Goal: Transaction & Acquisition: Purchase product/service

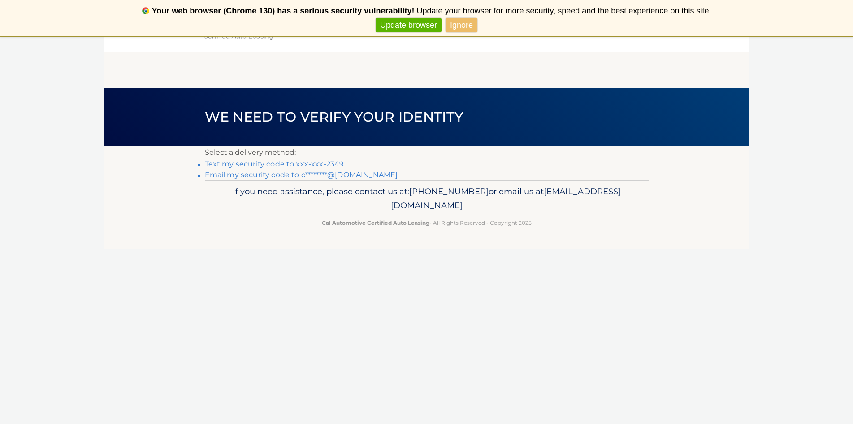
click at [458, 22] on link "Ignore" at bounding box center [462, 25] width 32 height 15
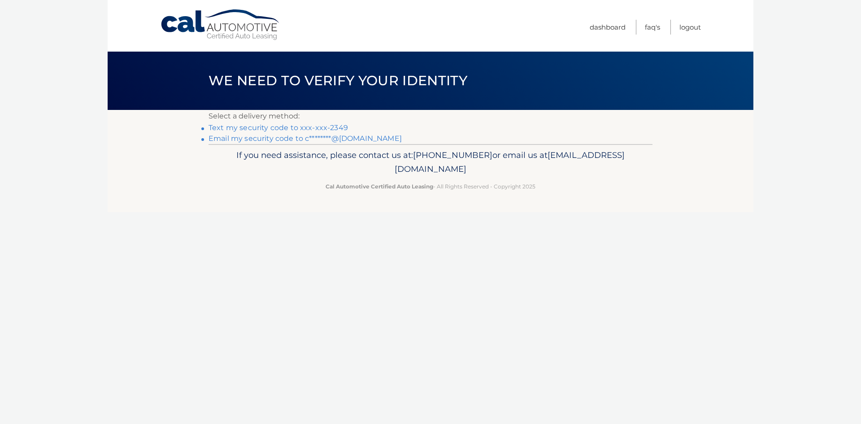
click at [451, 23] on link "Never show again" at bounding box center [431, 25] width 74 height 15
click at [261, 130] on link "Text my security code to xxx-xxx-2349" at bounding box center [278, 127] width 139 height 9
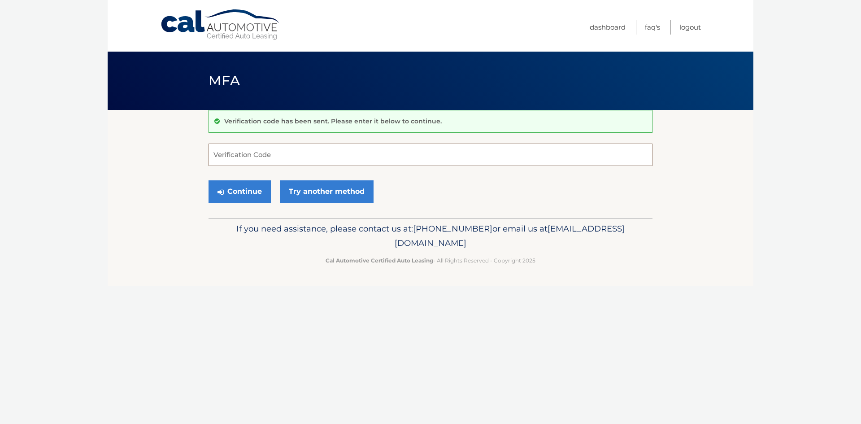
click at [317, 152] on input "Verification Code" at bounding box center [431, 154] width 444 height 22
type input "375483"
click at [256, 193] on button "Continue" at bounding box center [240, 191] width 62 height 22
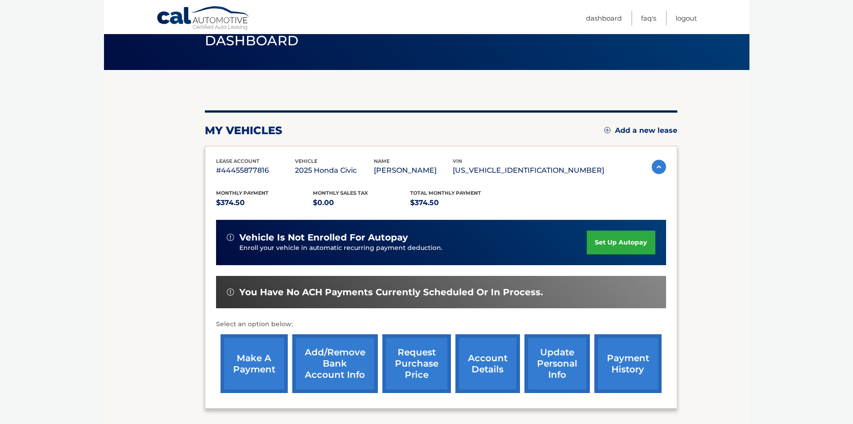
scroll to position [120, 0]
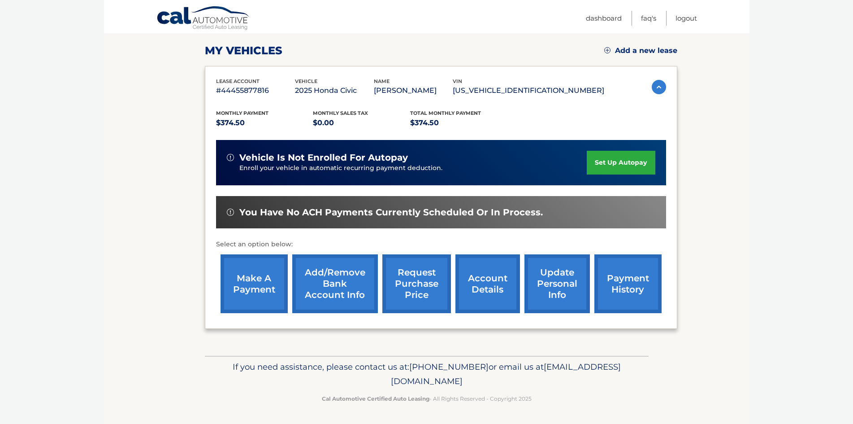
click at [236, 291] on link "make a payment" at bounding box center [254, 283] width 67 height 59
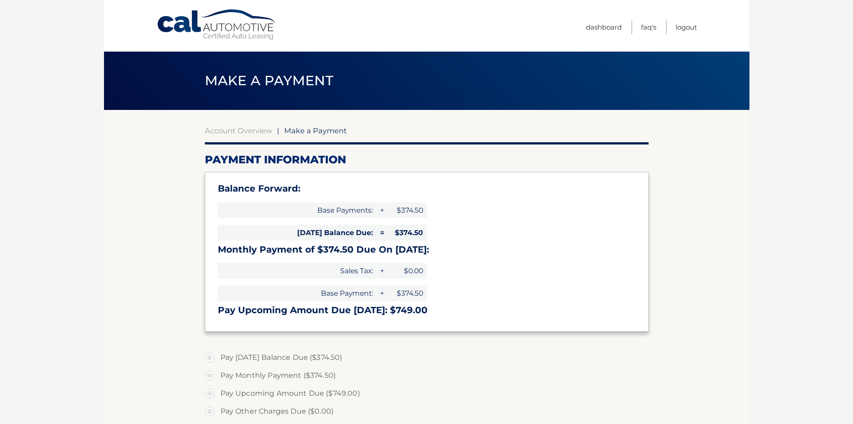
select select "MTEyZWY2MWItMWYwZS00YzFmLWJiM2YtZDZiZjEyMTYwMGIz"
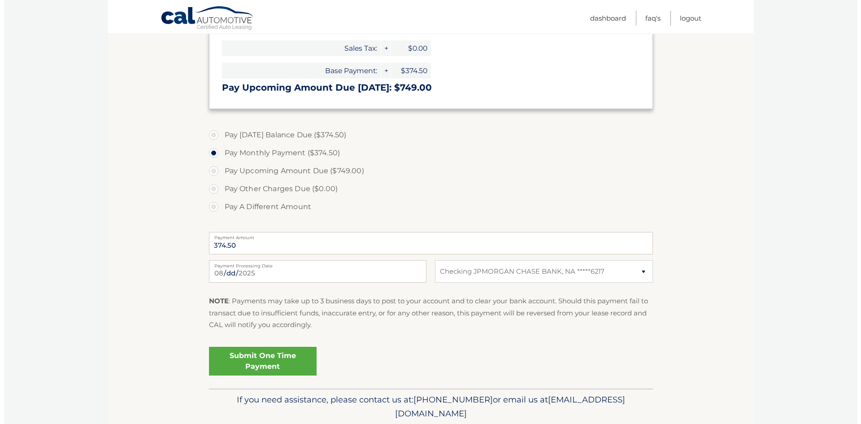
scroll to position [224, 0]
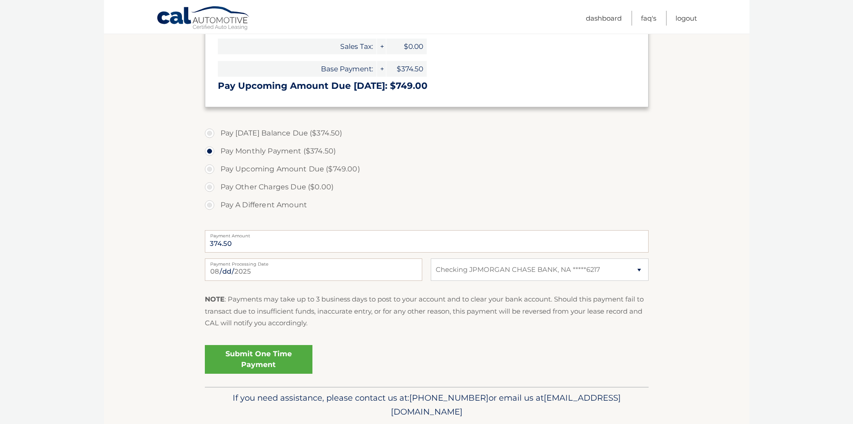
click at [268, 359] on link "Submit One Time Payment" at bounding box center [259, 359] width 108 height 29
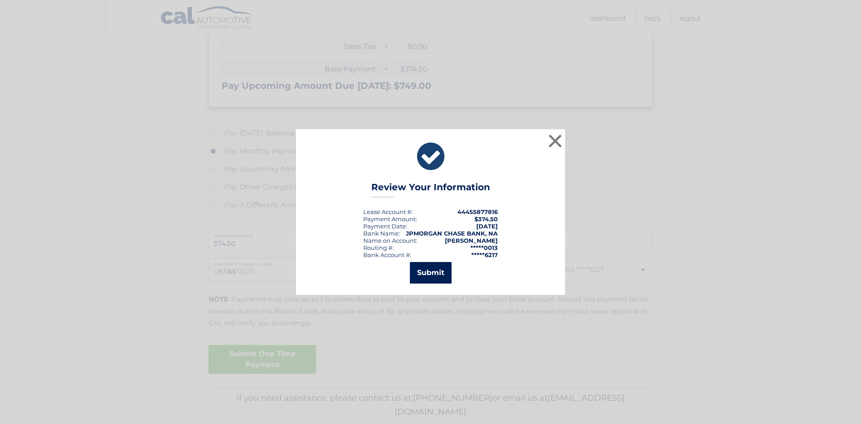
click at [423, 279] on button "Submit" at bounding box center [431, 273] width 42 height 22
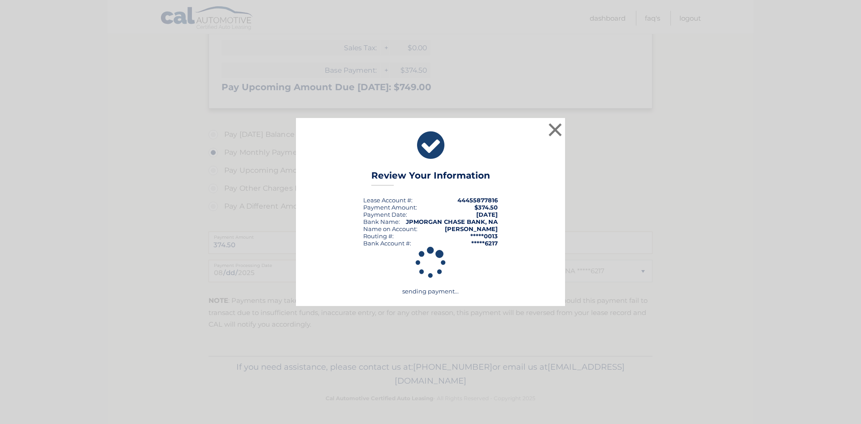
scroll to position [223, 0]
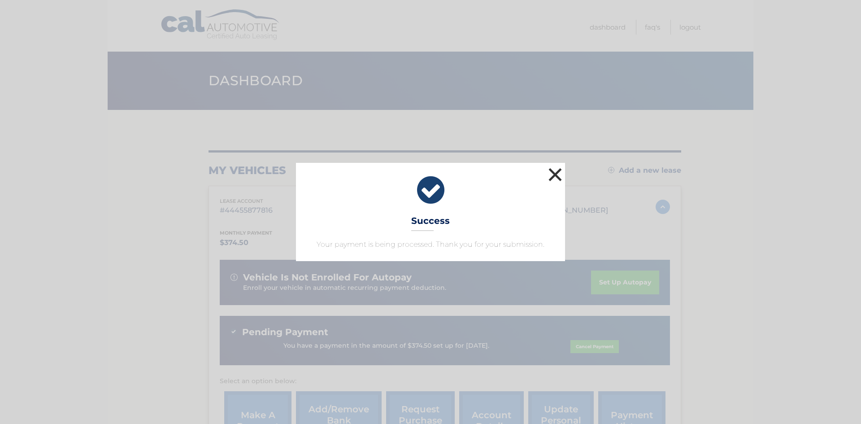
click at [561, 177] on button "×" at bounding box center [555, 174] width 18 height 18
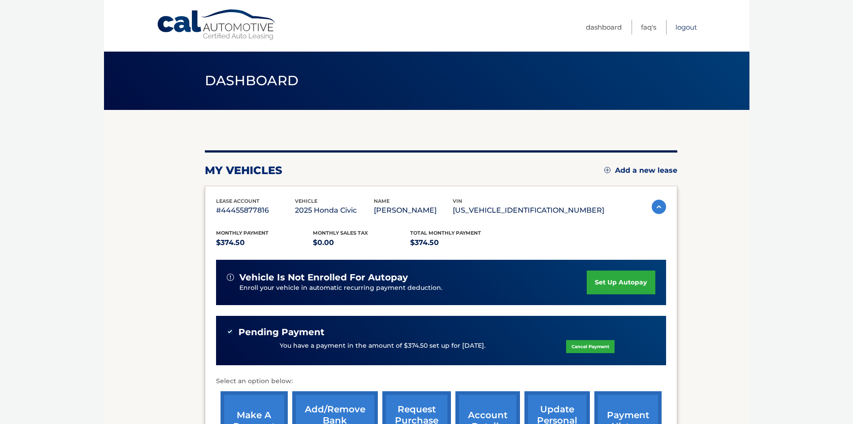
click at [691, 29] on link "Logout" at bounding box center [687, 27] width 22 height 15
